Goal: Information Seeking & Learning: Learn about a topic

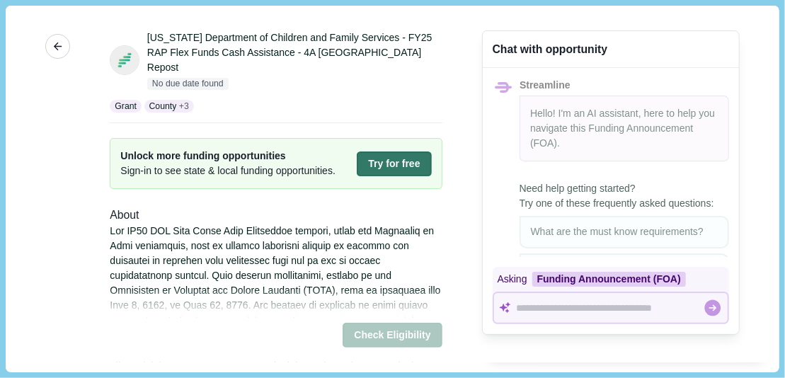
click at [52, 47] on icon "button" at bounding box center [58, 46] width 13 height 13
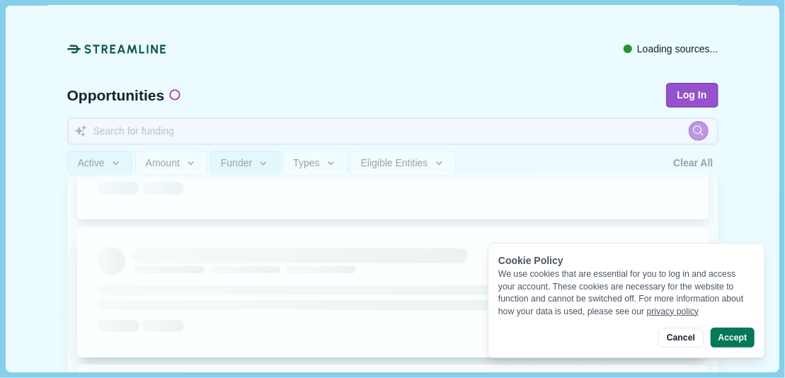
scroll to position [212, 0]
